Goal: Task Accomplishment & Management: Use online tool/utility

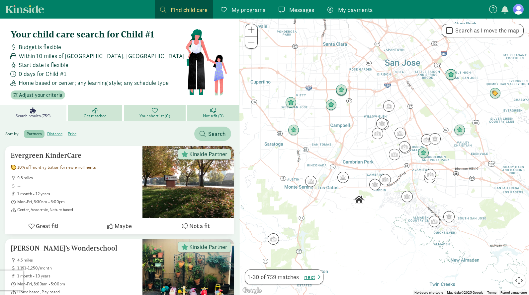
click at [298, 10] on span "Messages" at bounding box center [301, 9] width 25 height 9
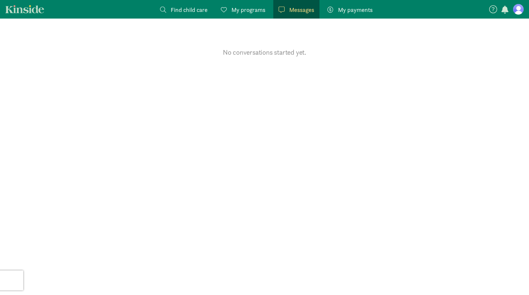
click at [189, 8] on span "Find child care" at bounding box center [189, 9] width 37 height 9
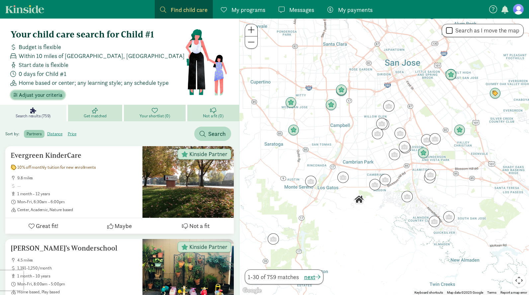
click at [47, 96] on span "Adjust your criteria" at bounding box center [40, 95] width 43 height 8
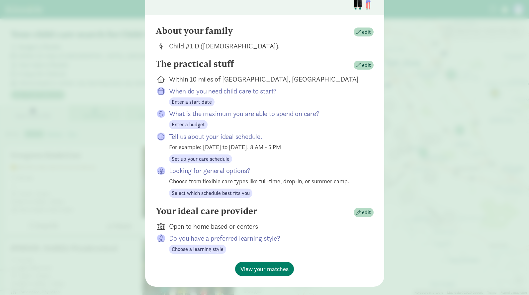
scroll to position [48, 0]
click at [364, 66] on span "edit" at bounding box center [366, 65] width 9 height 8
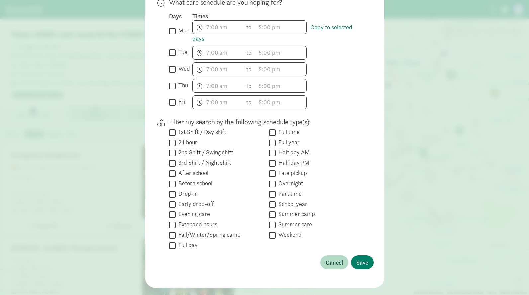
scroll to position [189, 0]
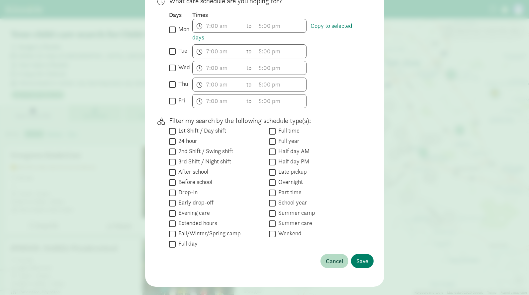
click at [272, 183] on input "Overnight" at bounding box center [272, 182] width 7 height 9
checkbox input "true"
click at [363, 262] on span "Save" at bounding box center [362, 261] width 12 height 9
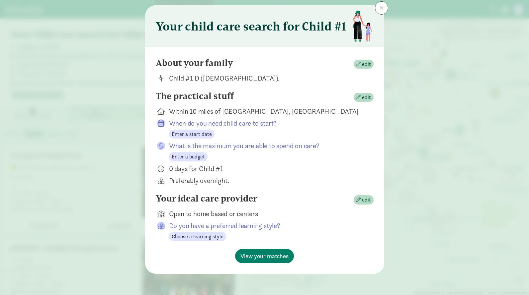
scroll to position [16, 0]
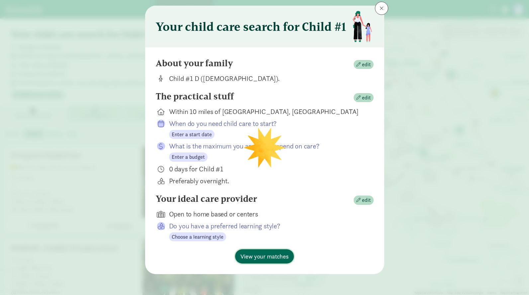
click at [268, 256] on span "View your matches" at bounding box center [264, 256] width 48 height 9
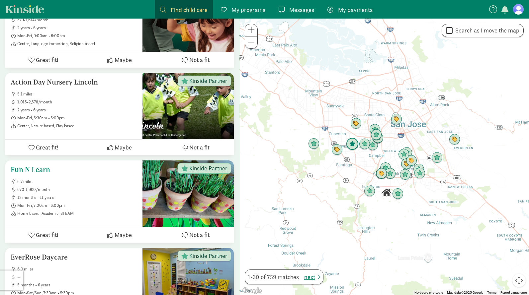
scroll to position [2570, 0]
